Goal: Task Accomplishment & Management: Use online tool/utility

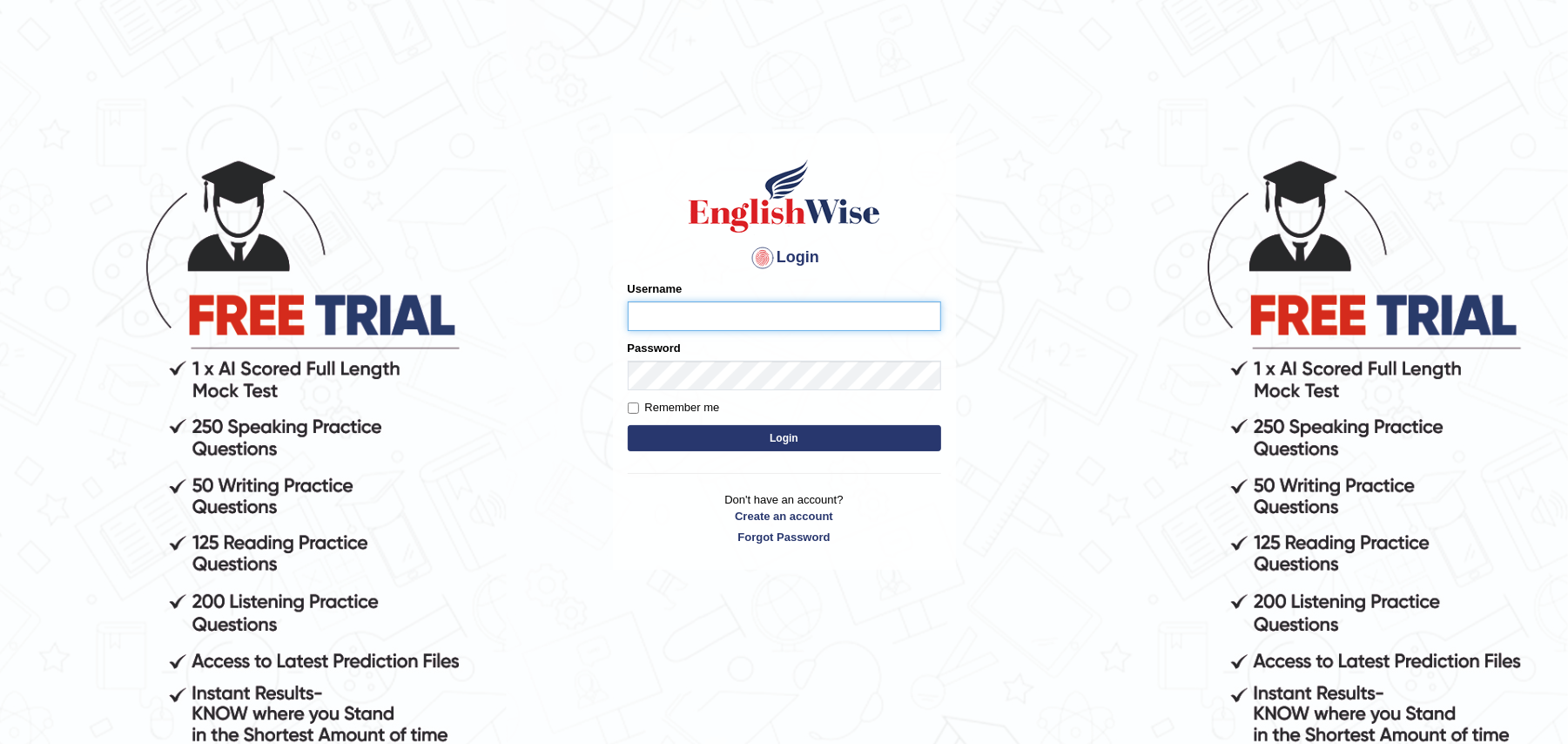
type input "Zehra123"
click at [849, 440] on button "Login" at bounding box center [784, 437] width 314 height 26
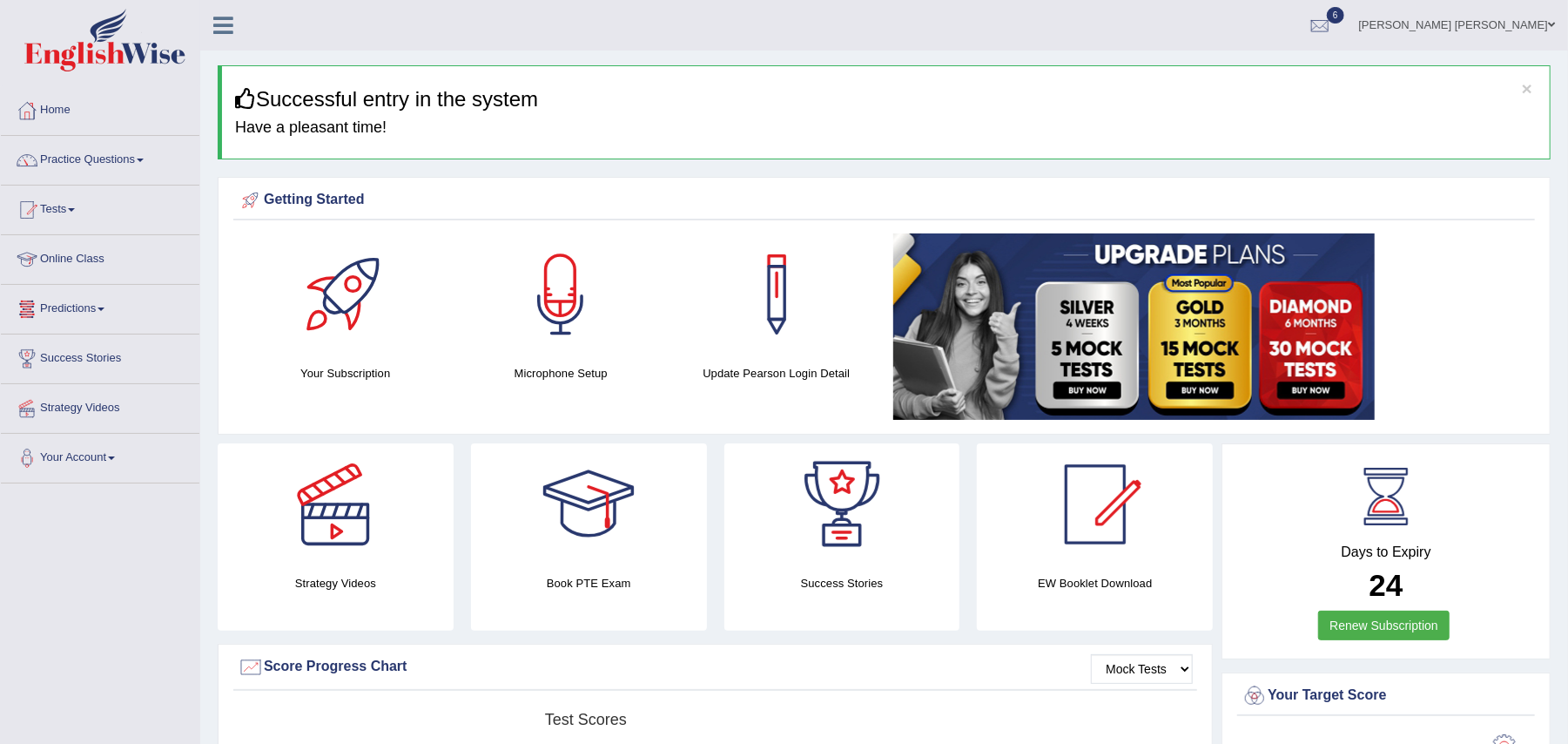
click at [82, 262] on link "Online Class" at bounding box center [100, 256] width 199 height 43
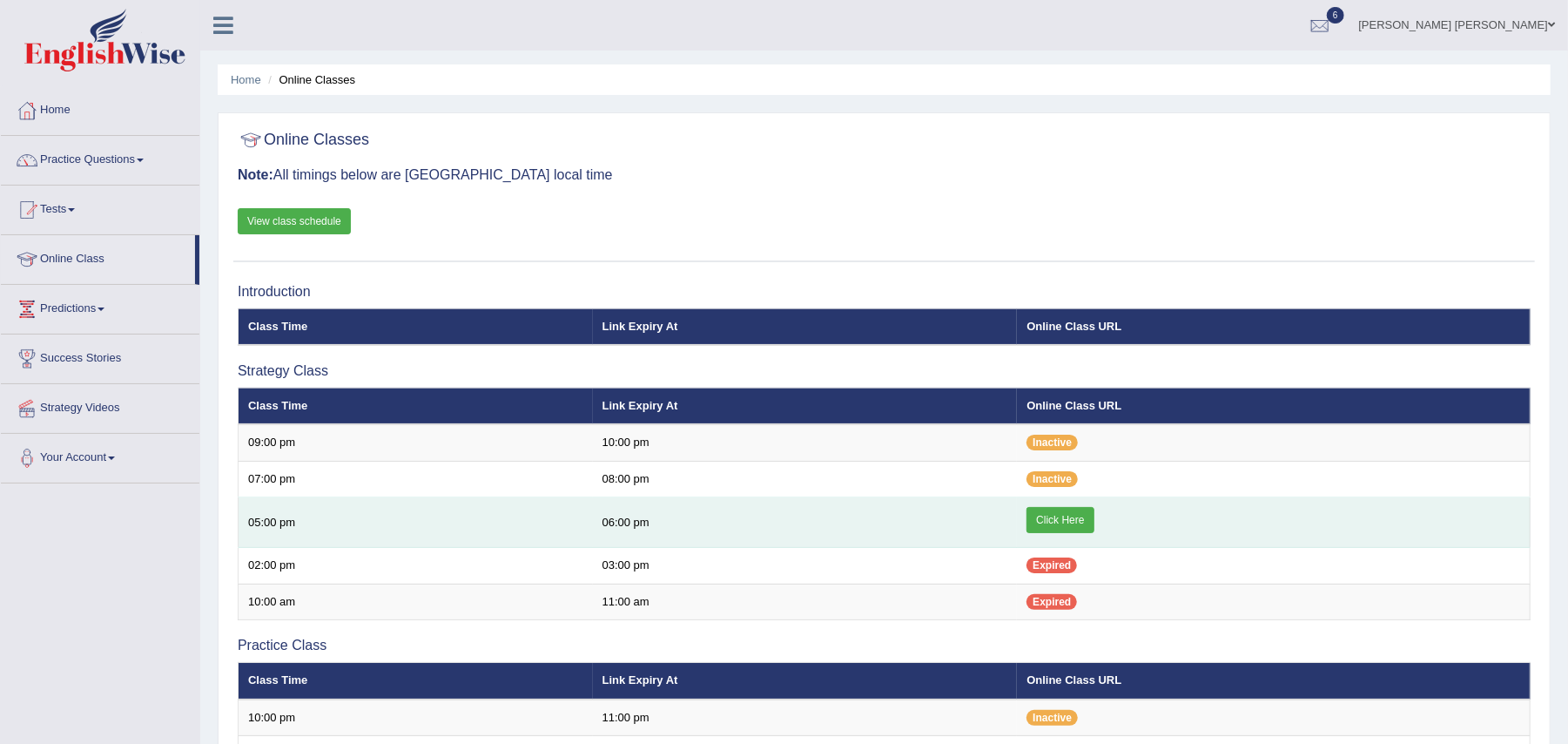
click at [1065, 516] on link "Click Here" at bounding box center [1060, 520] width 67 height 26
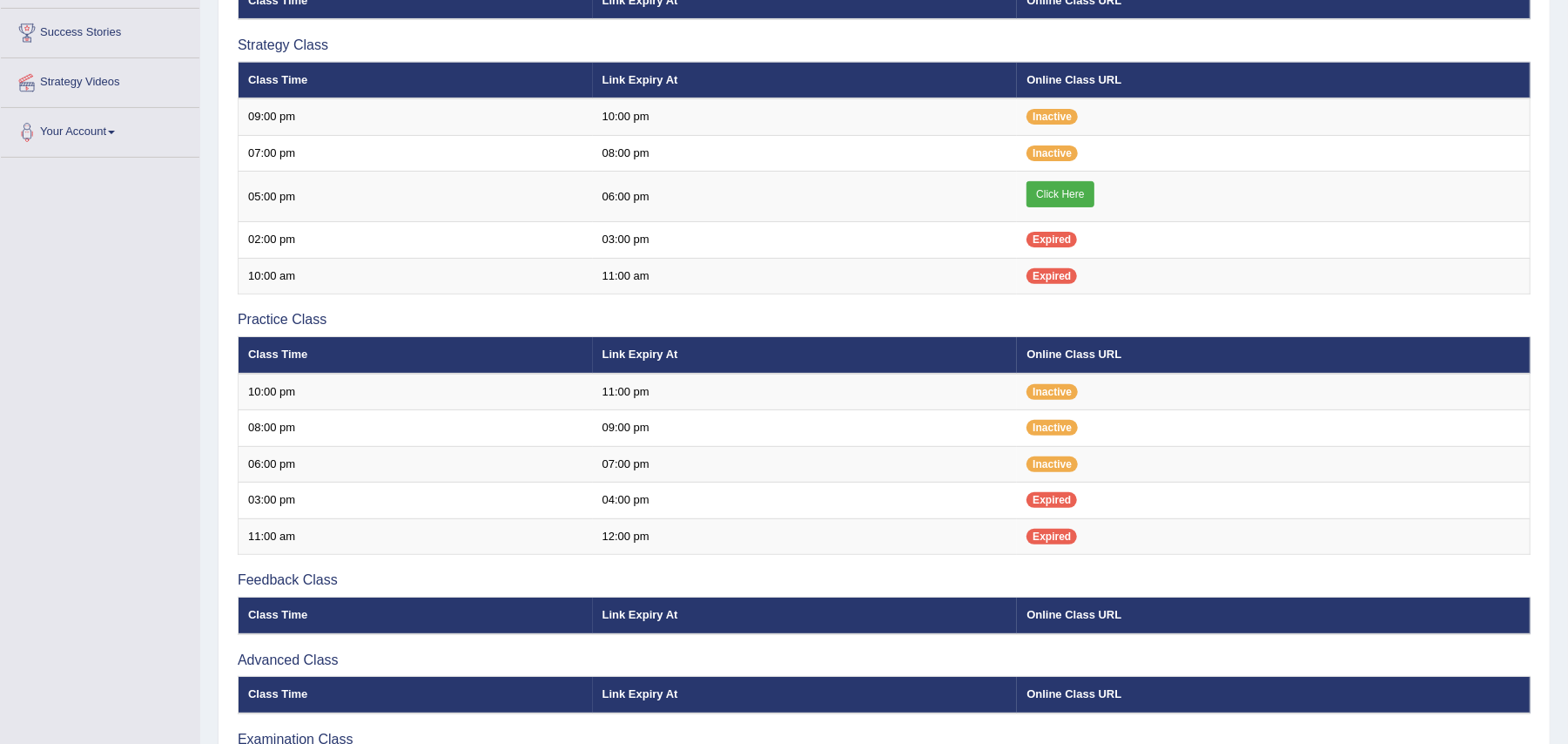
scroll to position [334, 0]
